Goal: Navigation & Orientation: Find specific page/section

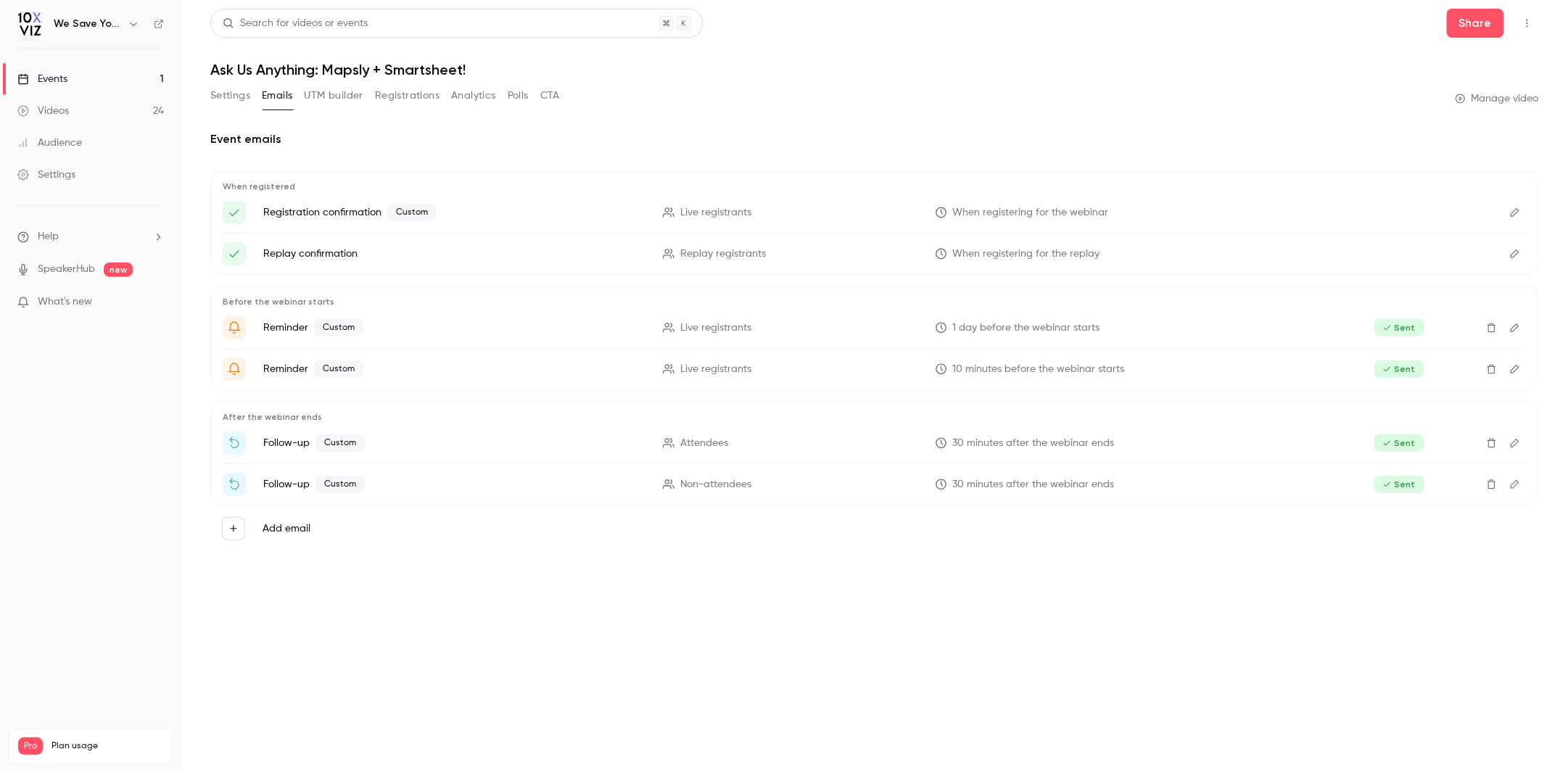
click at [89, 77] on link "Events 1" at bounding box center [90, 79] width 181 height 32
